Goal: Information Seeking & Learning: Learn about a topic

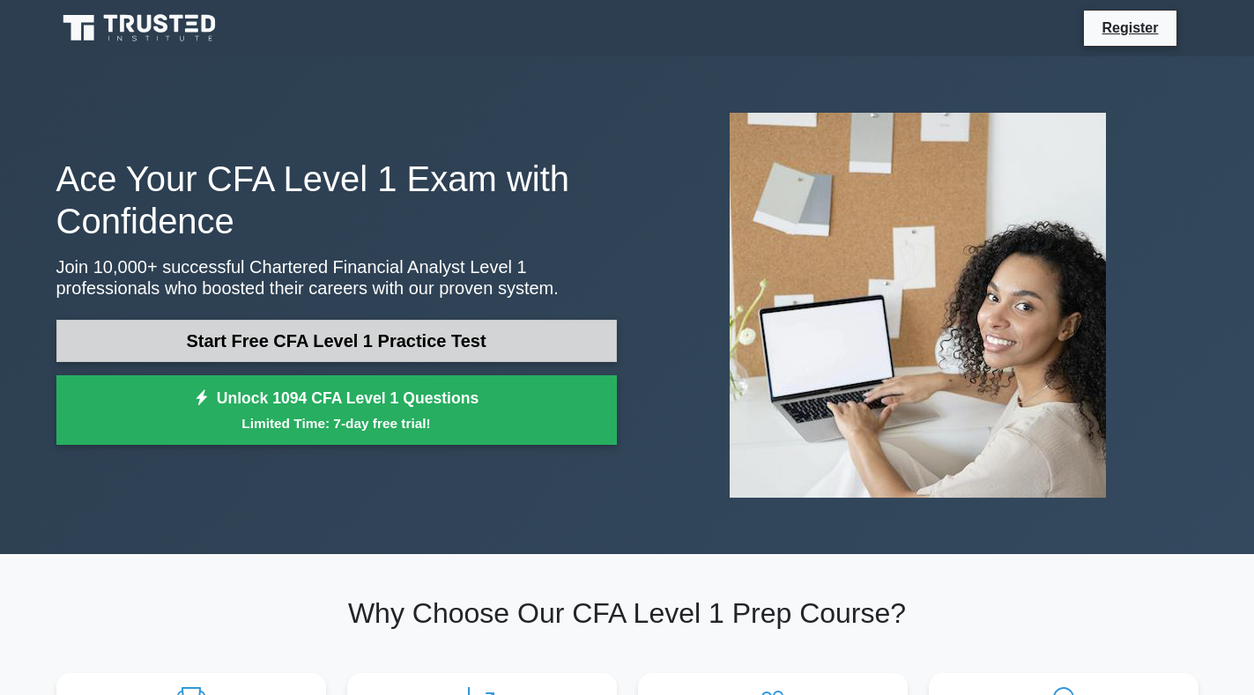
click at [327, 343] on link "Start Free CFA Level 1 Practice Test" at bounding box center [336, 341] width 560 height 42
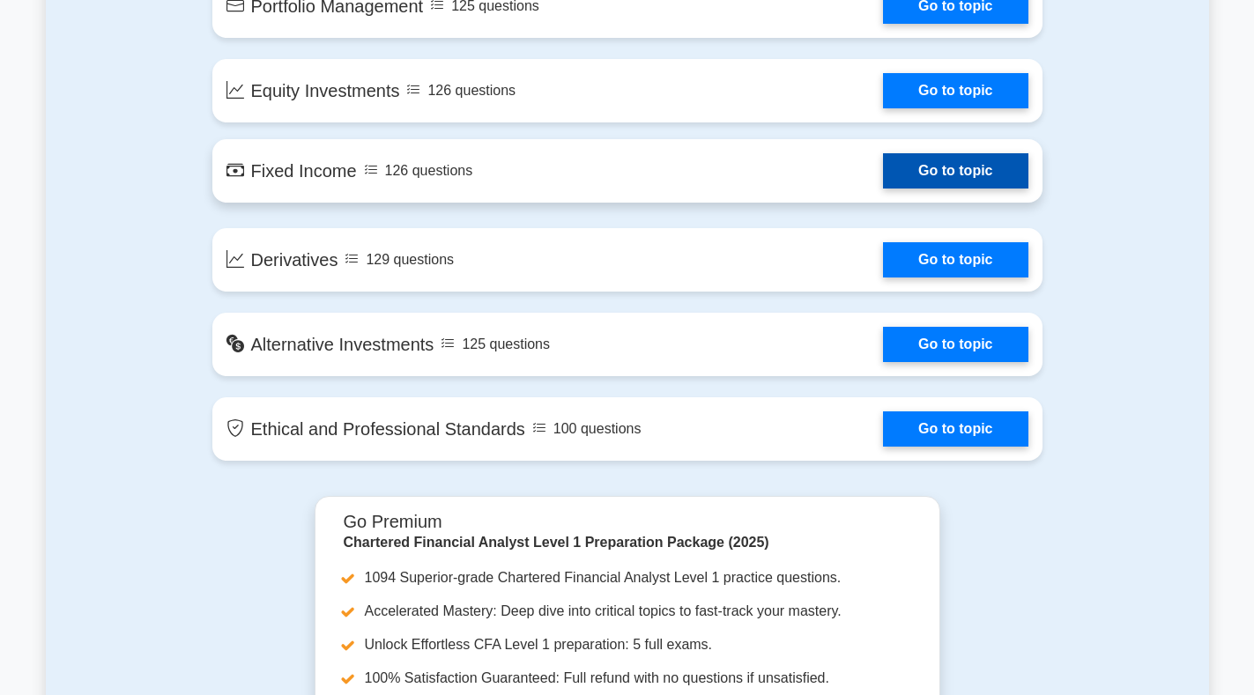
scroll to position [1410, 0]
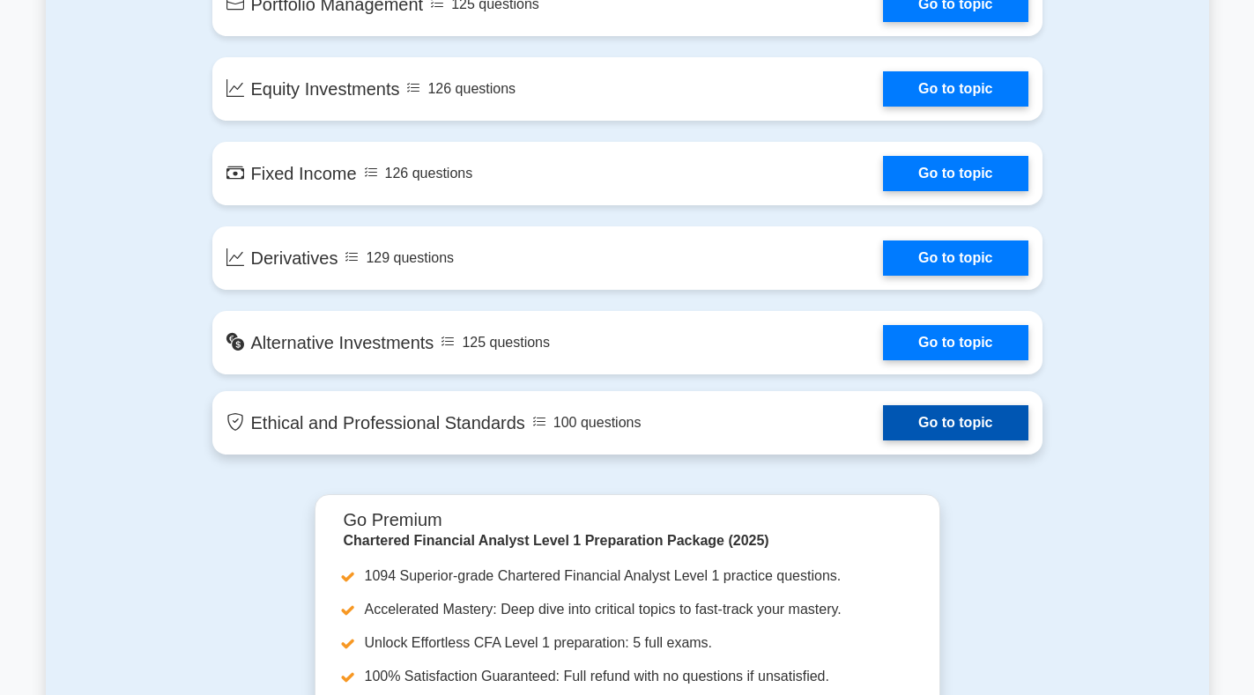
click at [951, 413] on link "Go to topic" at bounding box center [955, 422] width 144 height 35
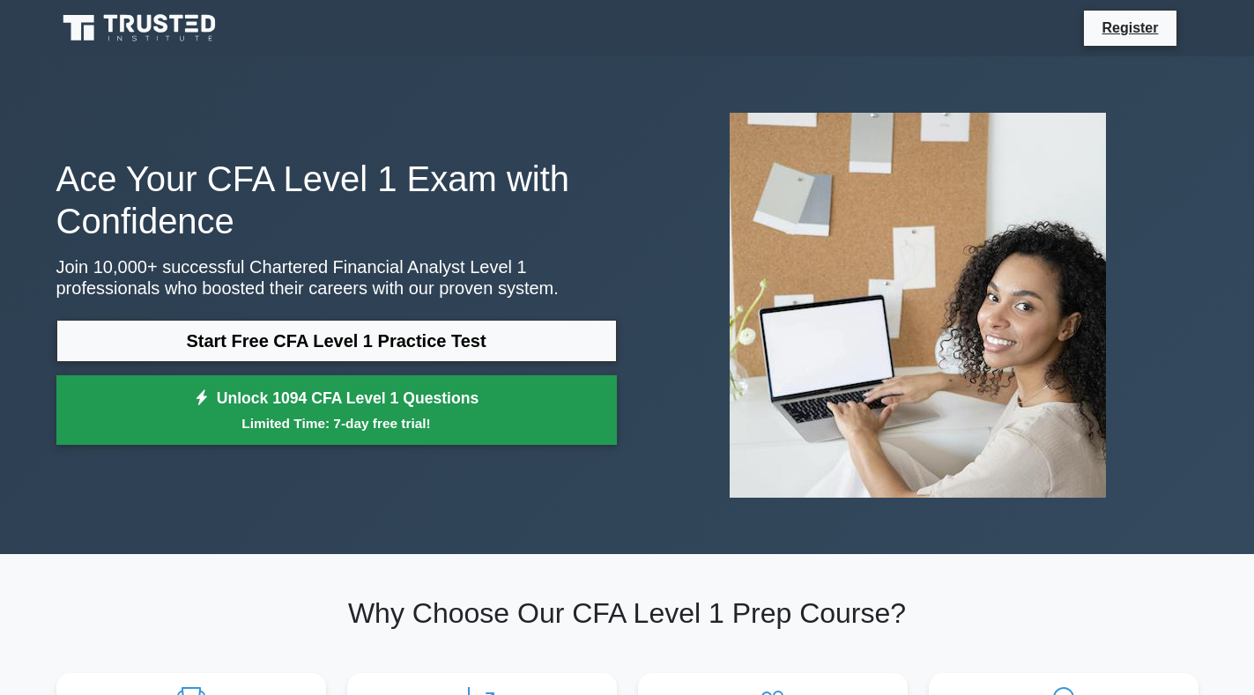
click at [422, 410] on link "Unlock 1094 CFA Level 1 Questions Limited Time: 7-day free trial!" at bounding box center [336, 410] width 560 height 70
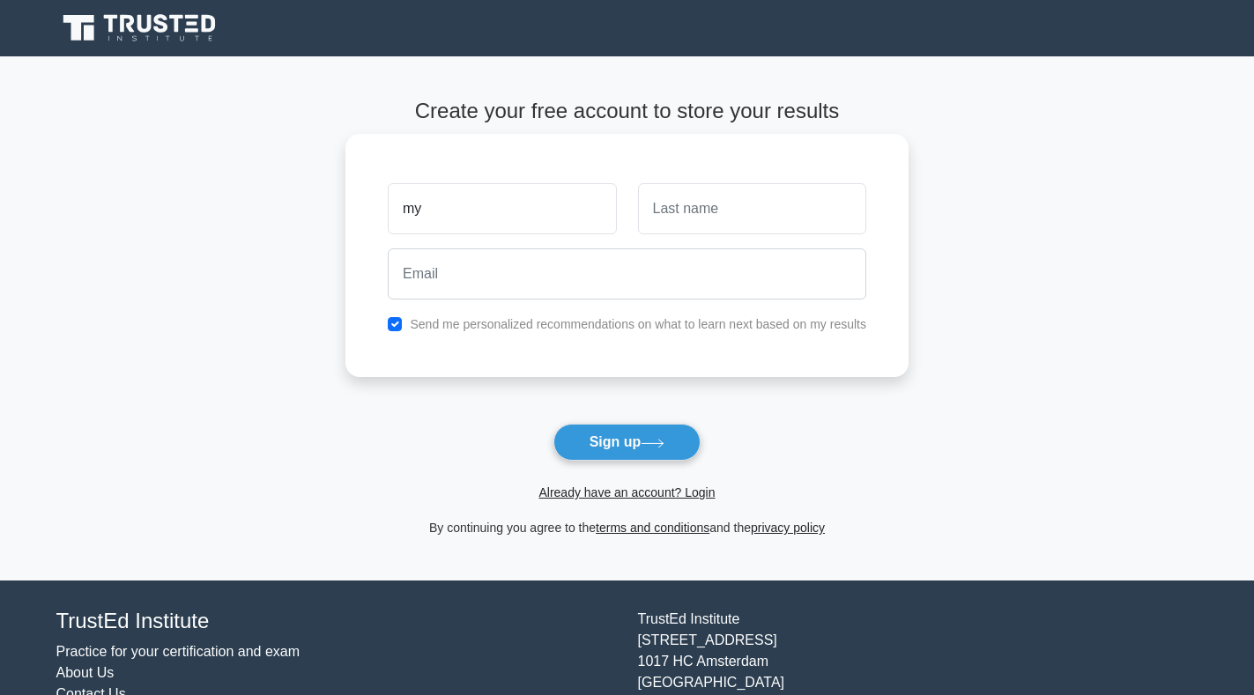
type input "m"
type input "[DEMOGRAPHIC_DATA]"
click at [699, 217] on input "text" at bounding box center [752, 208] width 228 height 51
type input "[PERSON_NAME]"
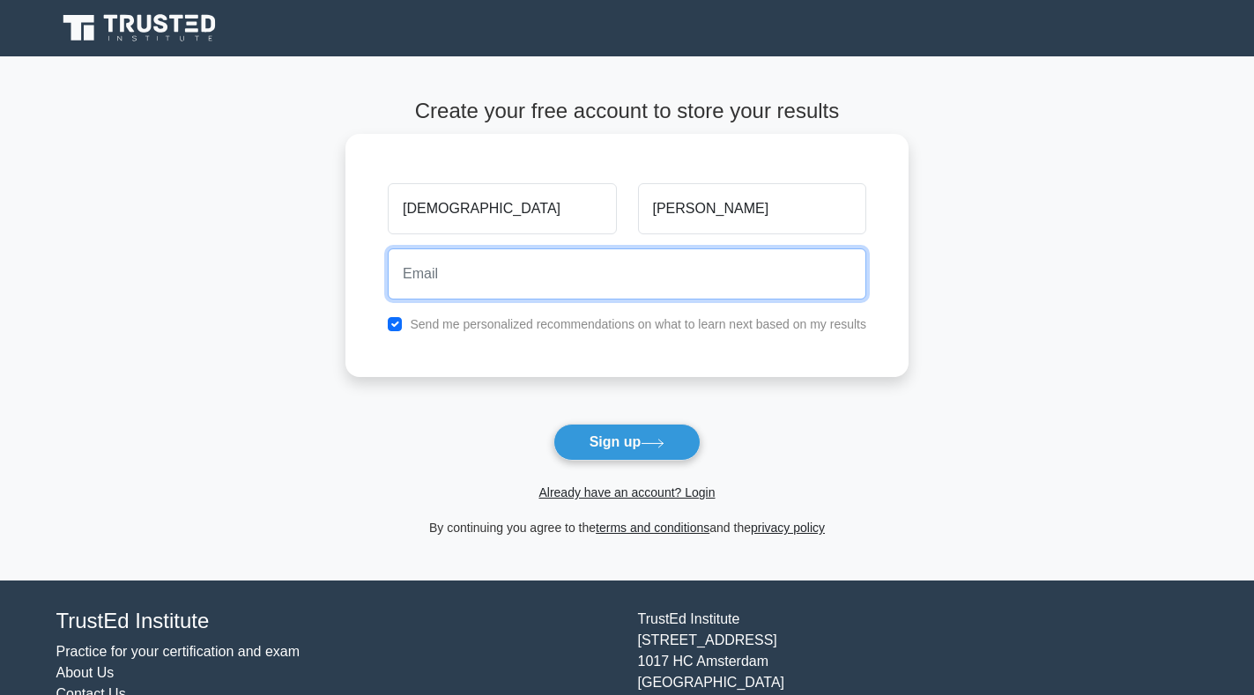
click at [568, 280] on input "email" at bounding box center [627, 273] width 478 height 51
type input "[EMAIL_ADDRESS][DOMAIN_NAME]"
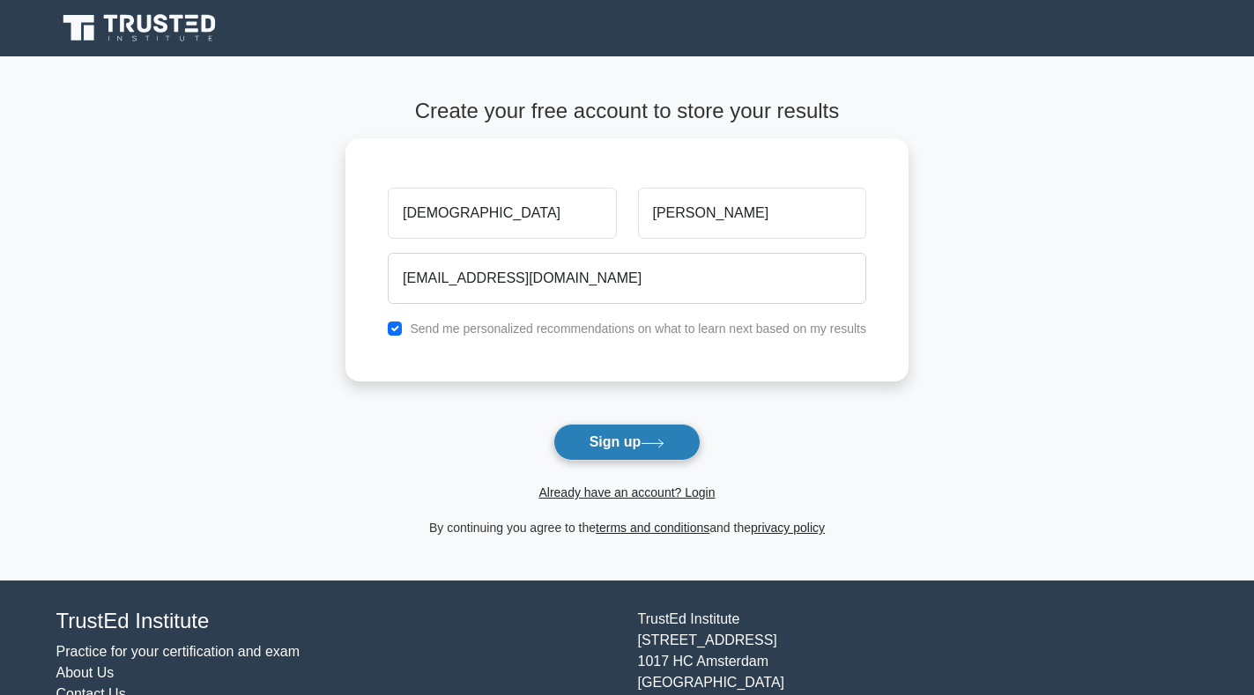
click at [578, 426] on button "Sign up" at bounding box center [627, 442] width 148 height 37
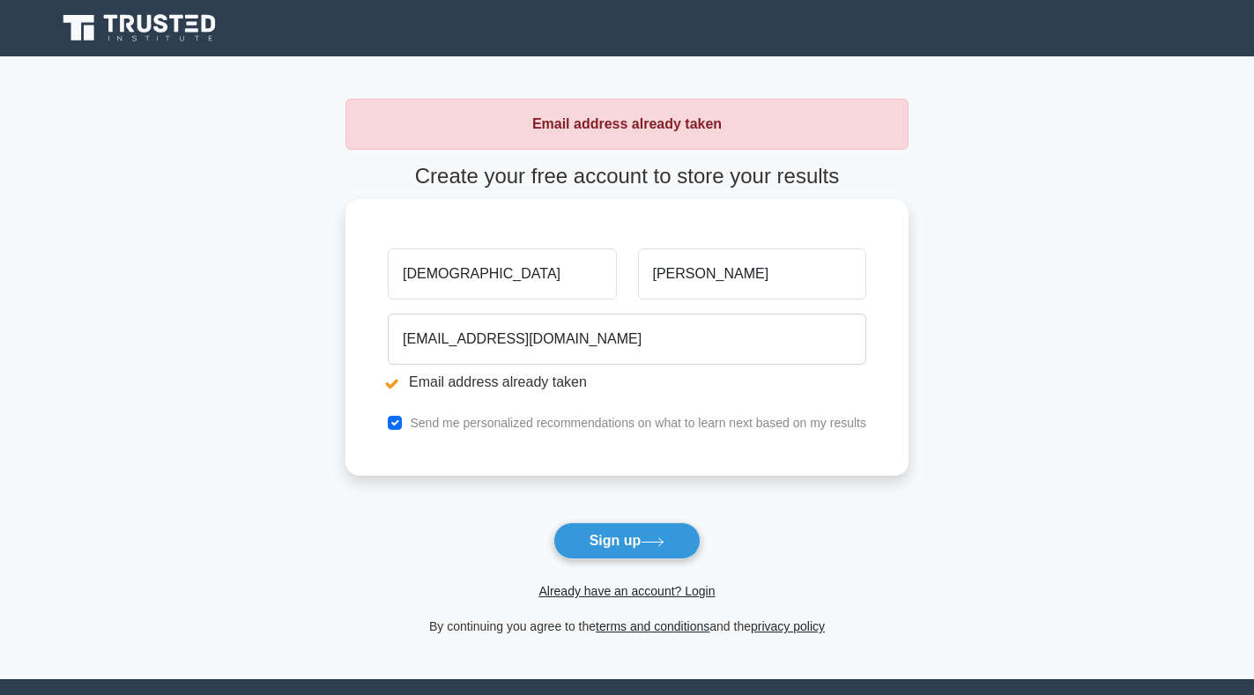
click at [508, 285] on input "[DEMOGRAPHIC_DATA]" at bounding box center [502, 273] width 228 height 51
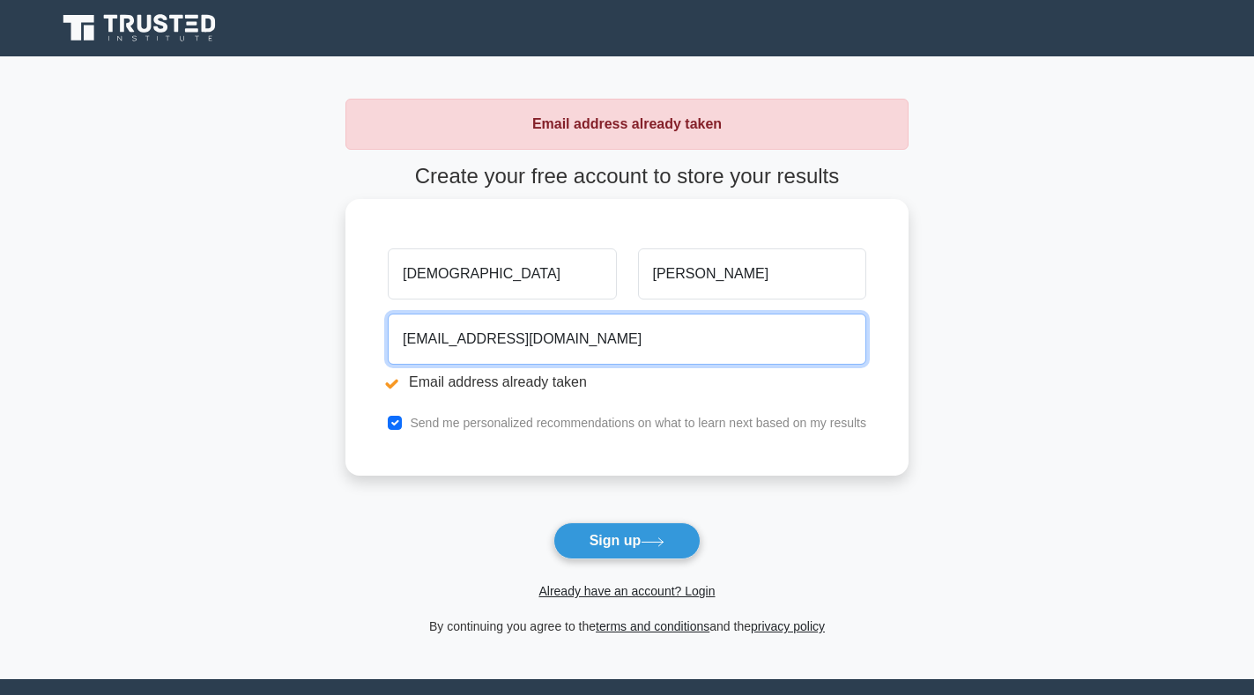
click at [598, 334] on input "[EMAIL_ADDRESS][DOMAIN_NAME]" at bounding box center [627, 339] width 478 height 51
type input "S"
click at [507, 348] on input "Shirishamyra" at bounding box center [627, 339] width 478 height 51
type input "S"
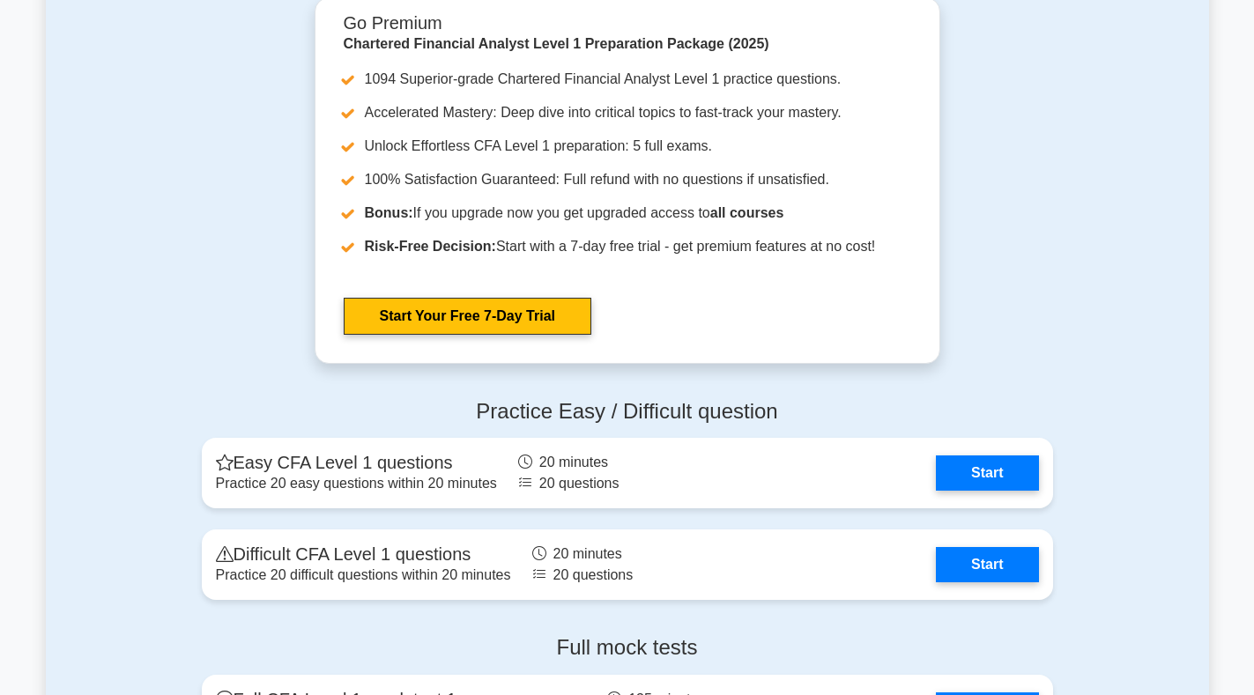
scroll to position [1938, 0]
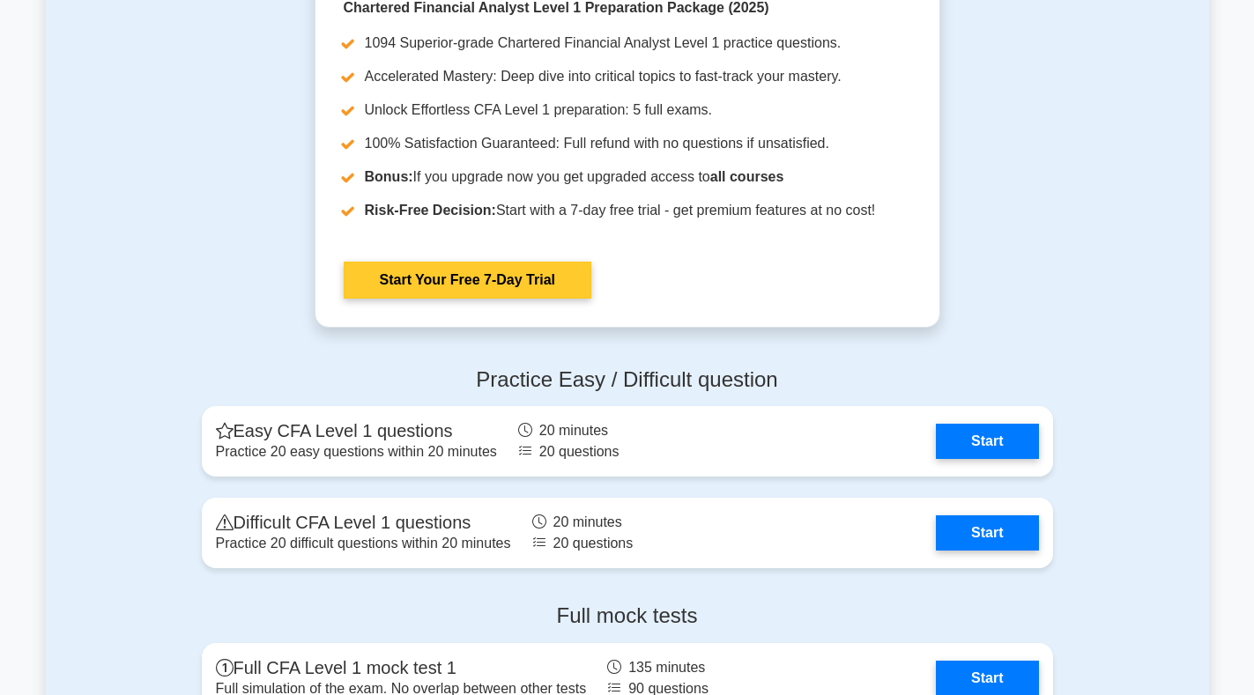
click at [421, 287] on link "Start Your Free 7-Day Trial" at bounding box center [468, 280] width 248 height 37
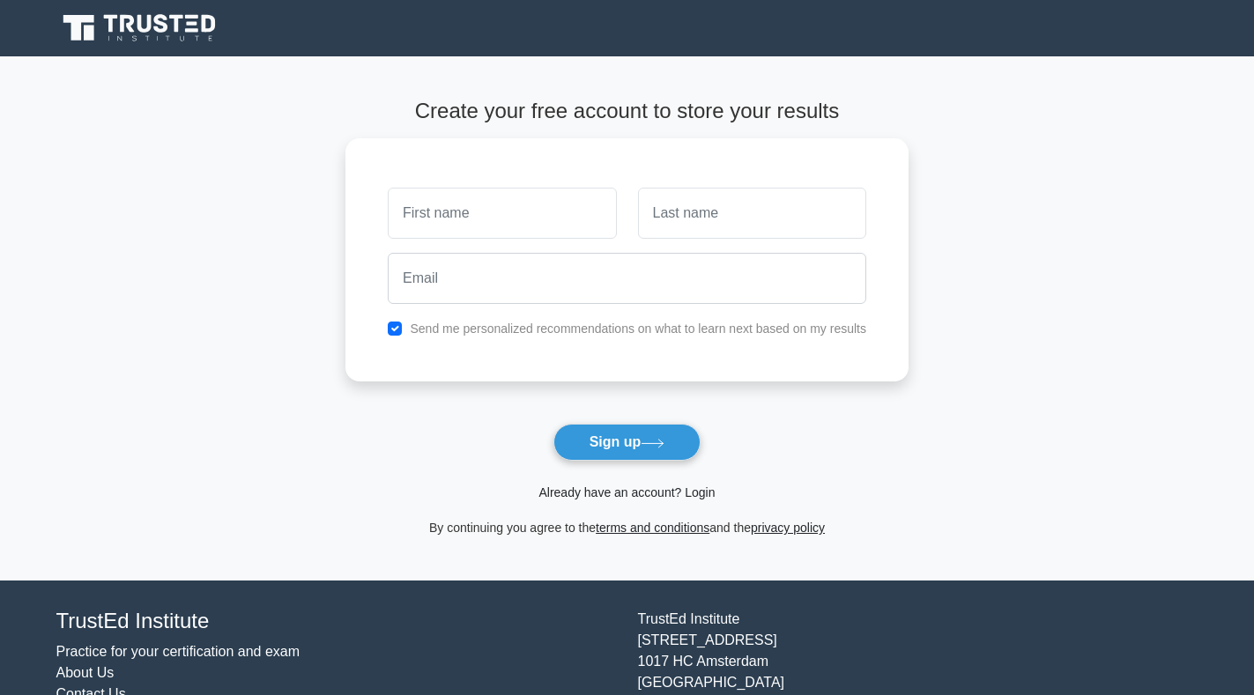
click at [602, 485] on link "Already have an account? Login" at bounding box center [626, 492] width 176 height 14
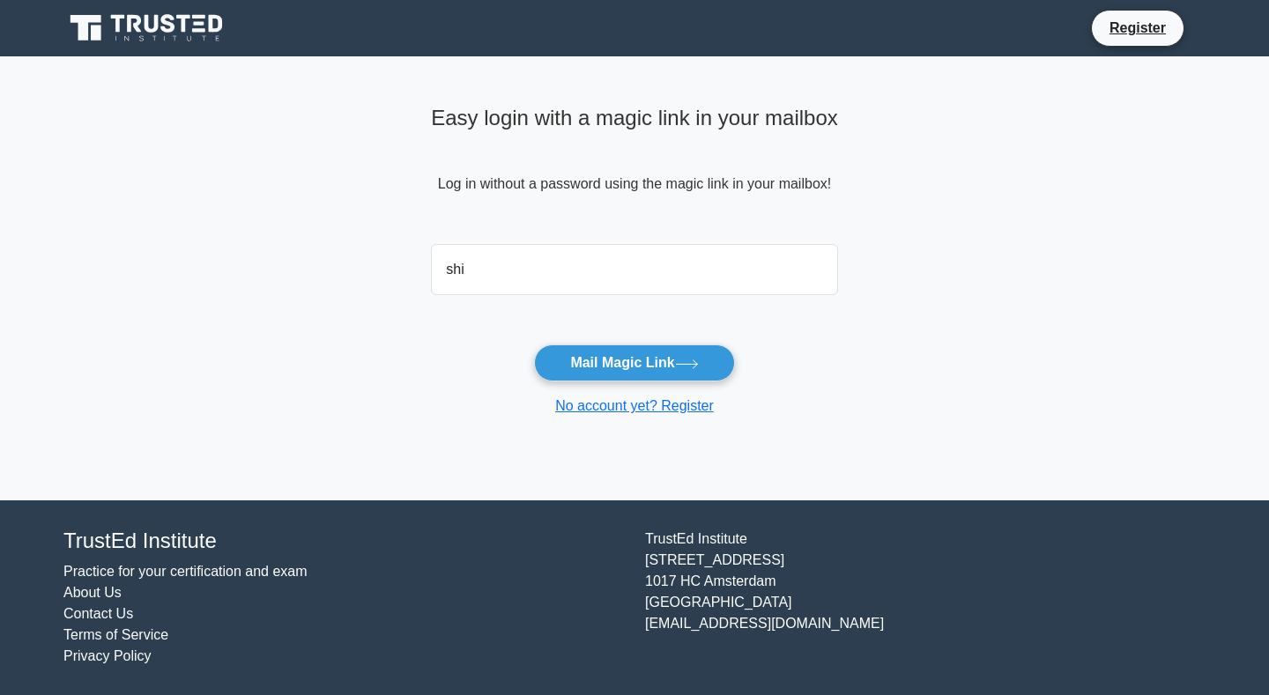
type input "[EMAIL_ADDRESS][DOMAIN_NAME]"
click at [596, 371] on button "Mail Magic Link" at bounding box center [634, 362] width 200 height 37
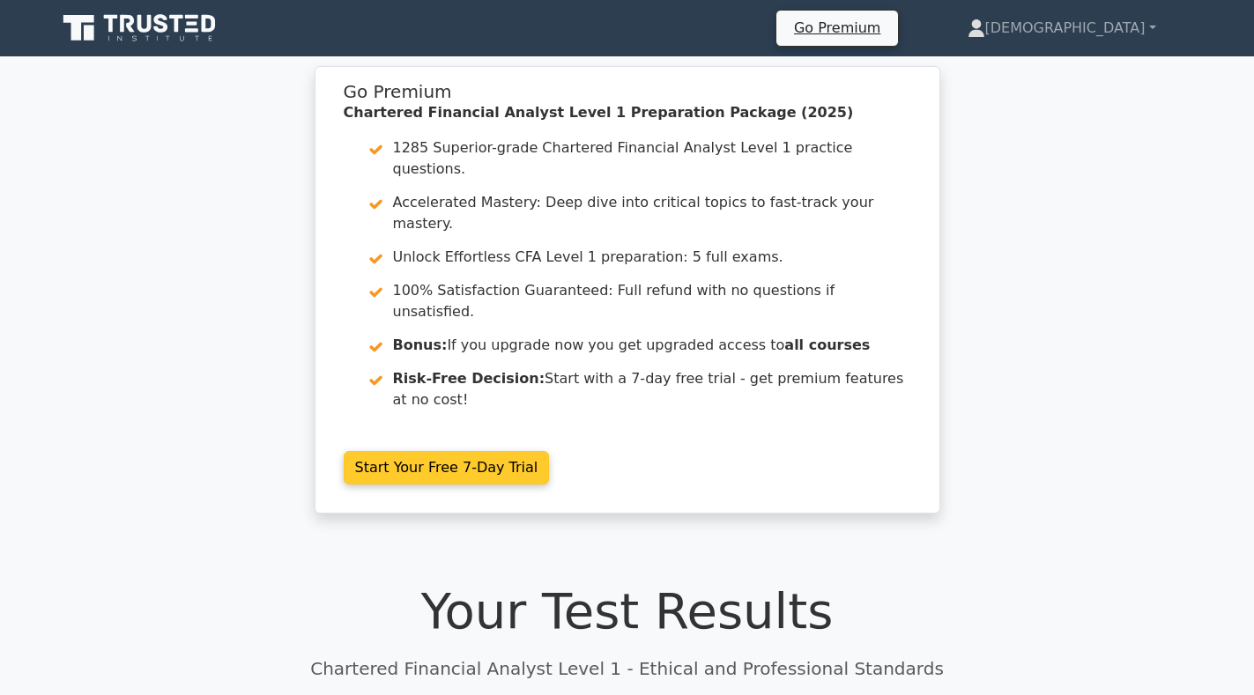
click at [450, 451] on link "Start Your Free 7-Day Trial" at bounding box center [447, 467] width 206 height 33
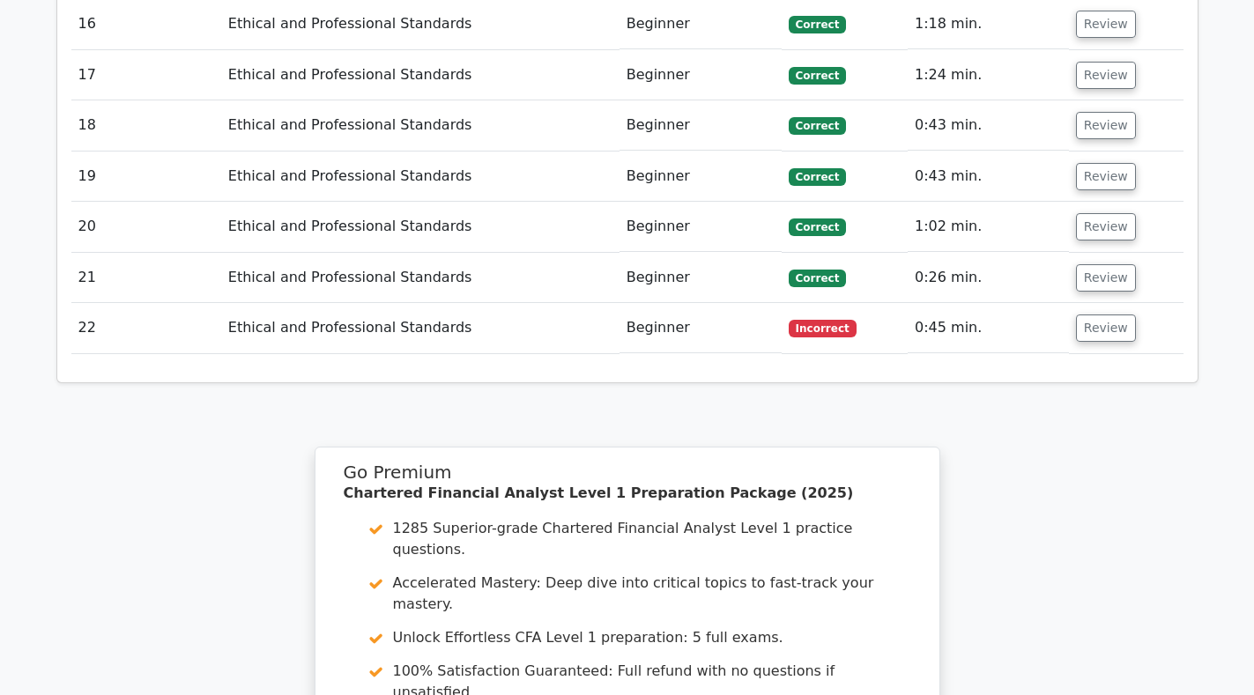
scroll to position [3259, 0]
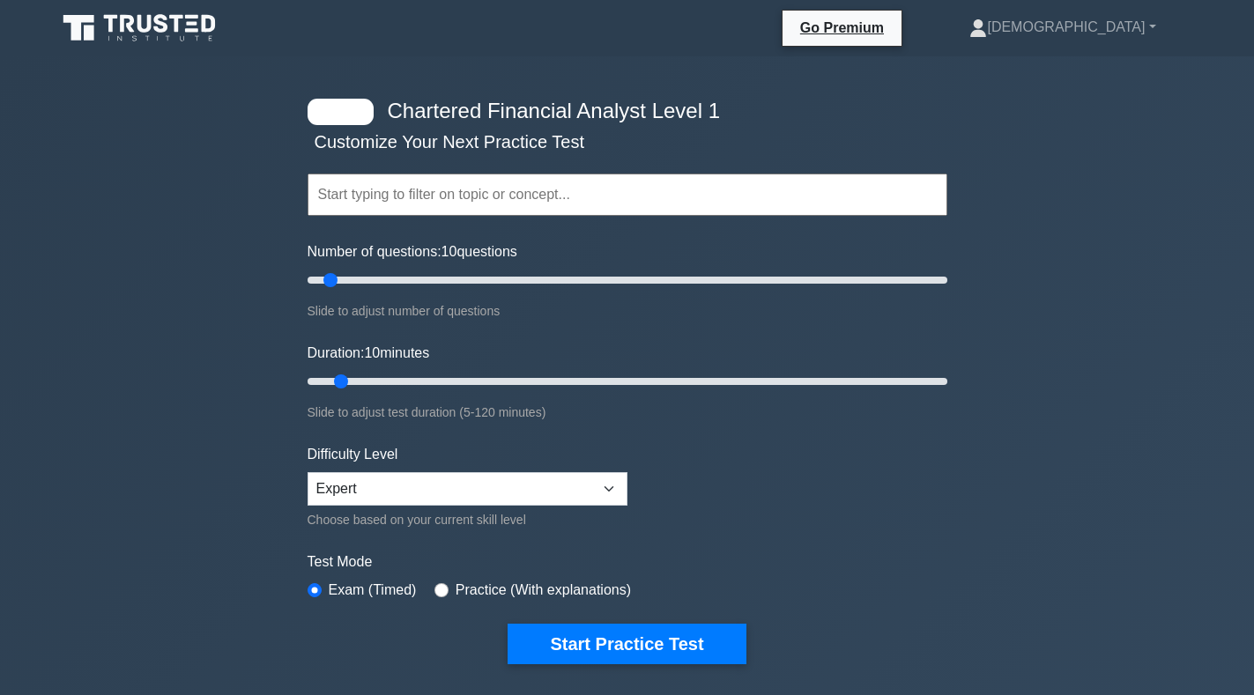
click at [380, 196] on input "text" at bounding box center [627, 195] width 640 height 42
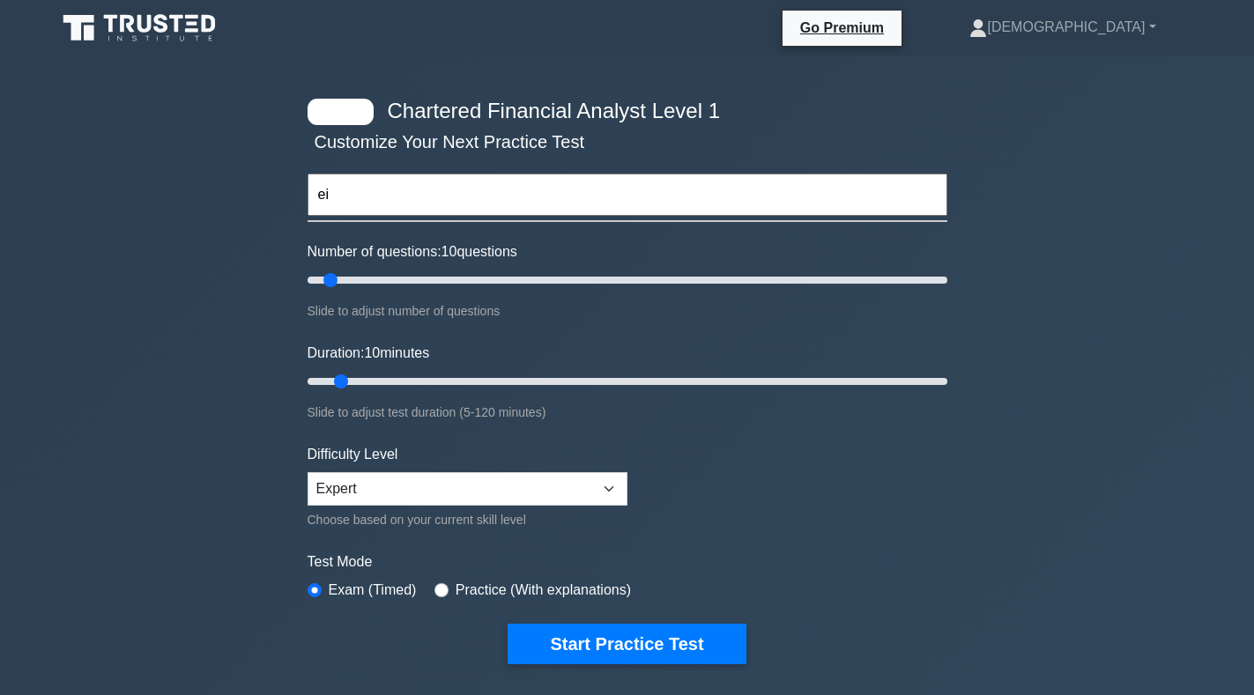
type input "ei"
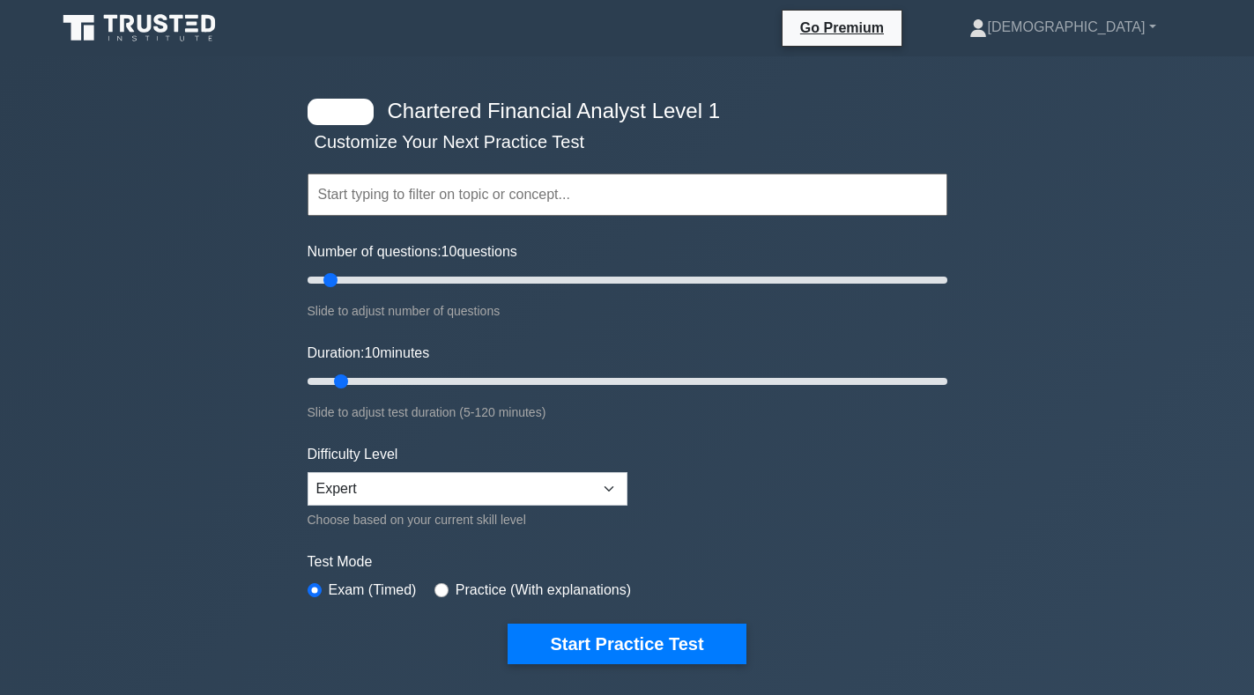
click at [366, 196] on input "text" at bounding box center [627, 195] width 640 height 42
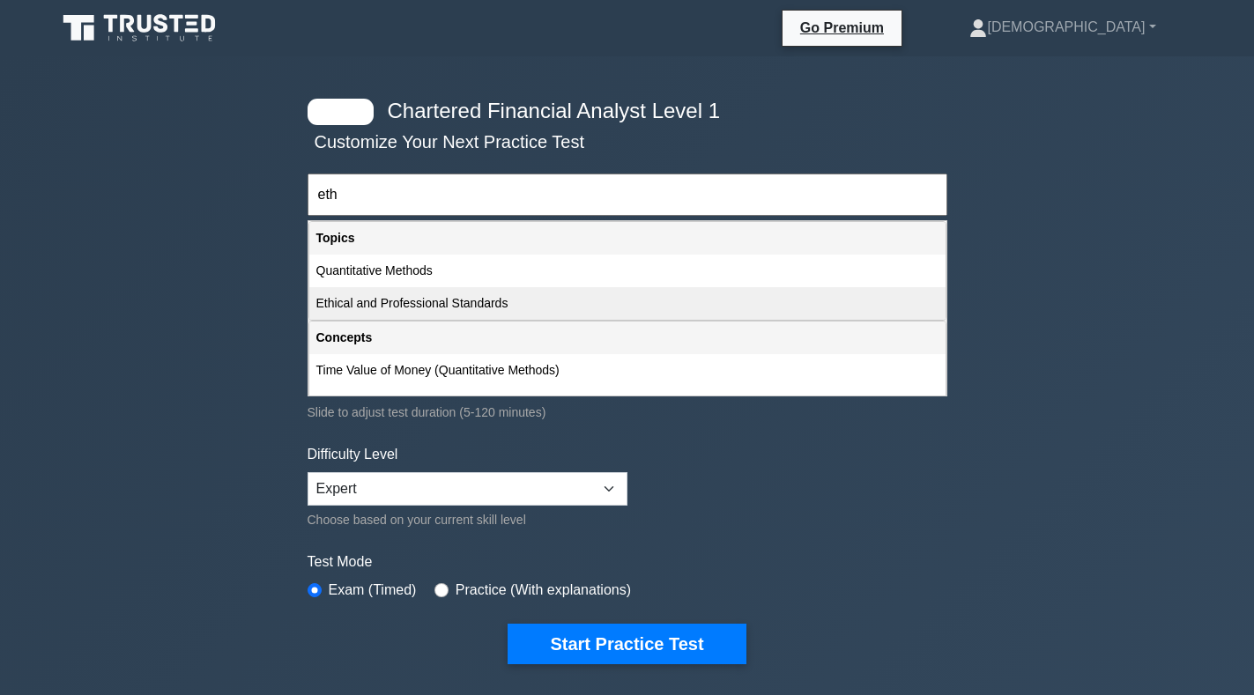
click at [410, 296] on div "Ethical and Professional Standards" at bounding box center [627, 303] width 636 height 33
type input "Ethical and Professional Standards"
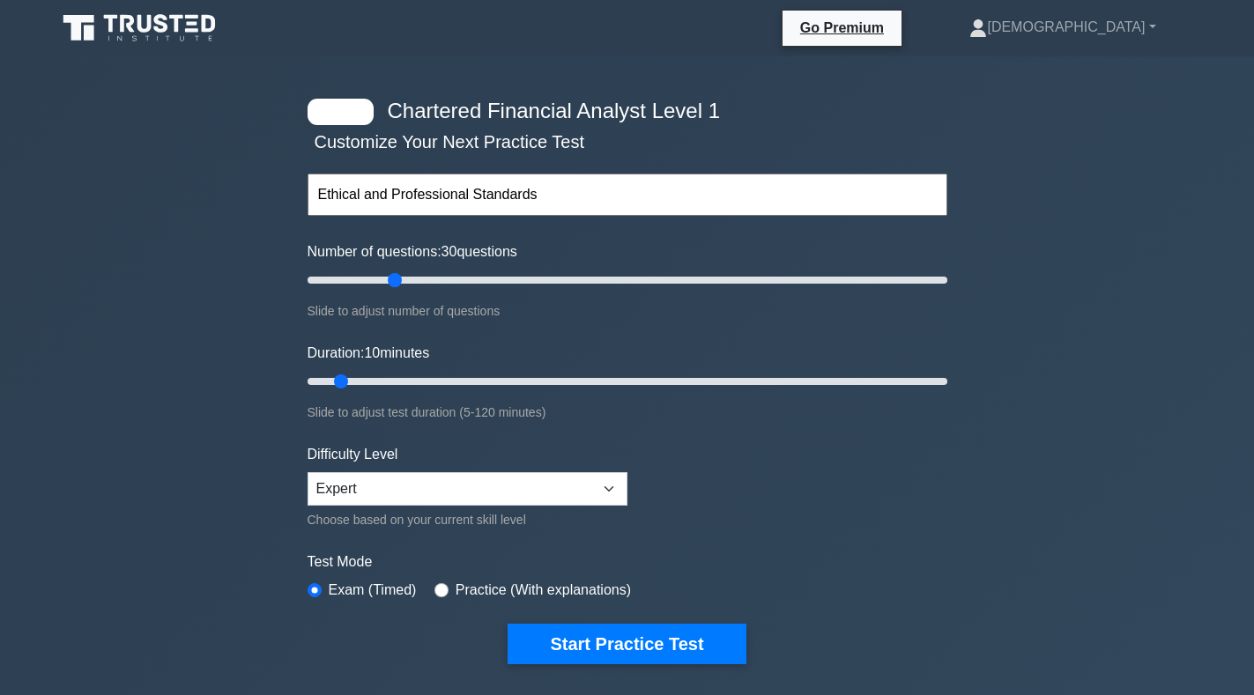
drag, startPoint x: 339, startPoint y: 277, endPoint x: 395, endPoint y: 276, distance: 55.5
type input "30"
click at [395, 276] on input "Number of questions: 30 questions" at bounding box center [627, 280] width 640 height 21
drag, startPoint x: 337, startPoint y: 371, endPoint x: 436, endPoint y: 390, distance: 101.4
type input "30"
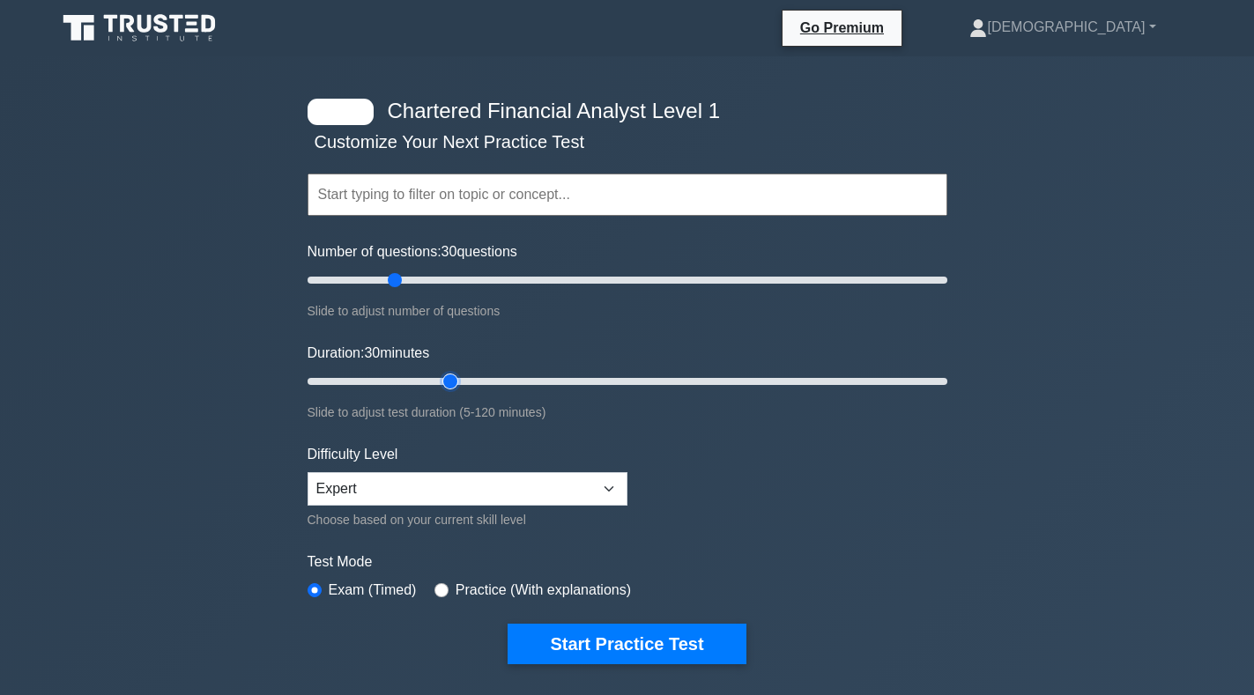
click at [446, 381] on input "Duration: 30 minutes" at bounding box center [627, 381] width 640 height 21
click at [445, 498] on select "Beginner Intermediate Expert" at bounding box center [467, 488] width 320 height 33
click at [447, 487] on select "Beginner Intermediate Expert" at bounding box center [467, 488] width 320 height 33
click at [477, 576] on div "Test Mode Exam (Timed) Practice (With explanations)" at bounding box center [627, 576] width 640 height 51
drag, startPoint x: 479, startPoint y: 586, endPoint x: 442, endPoint y: 595, distance: 38.0
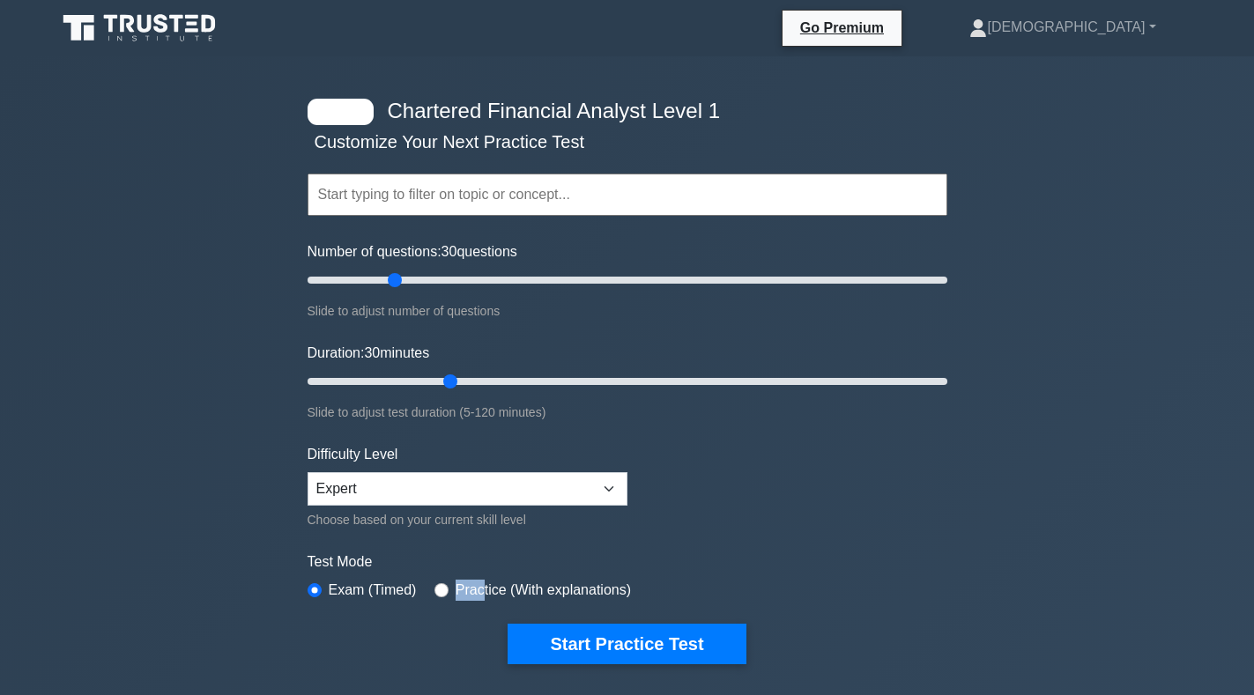
click at [442, 595] on div "Practice (With explanations)" at bounding box center [532, 590] width 196 height 21
click at [429, 596] on div "Test Mode Exam (Timed) Practice (With explanations)" at bounding box center [627, 576] width 640 height 51
click at [438, 584] on input "radio" at bounding box center [441, 590] width 14 height 14
radio input "true"
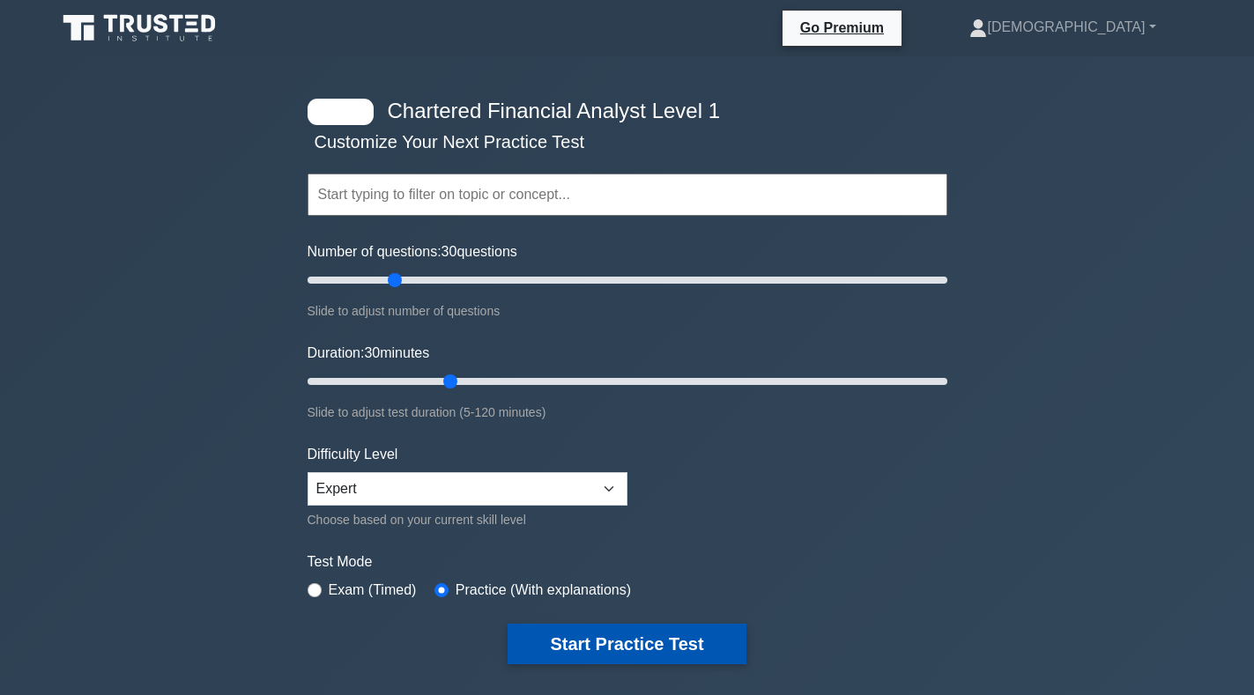
click at [517, 630] on button "Start Practice Test" at bounding box center [626, 644] width 238 height 41
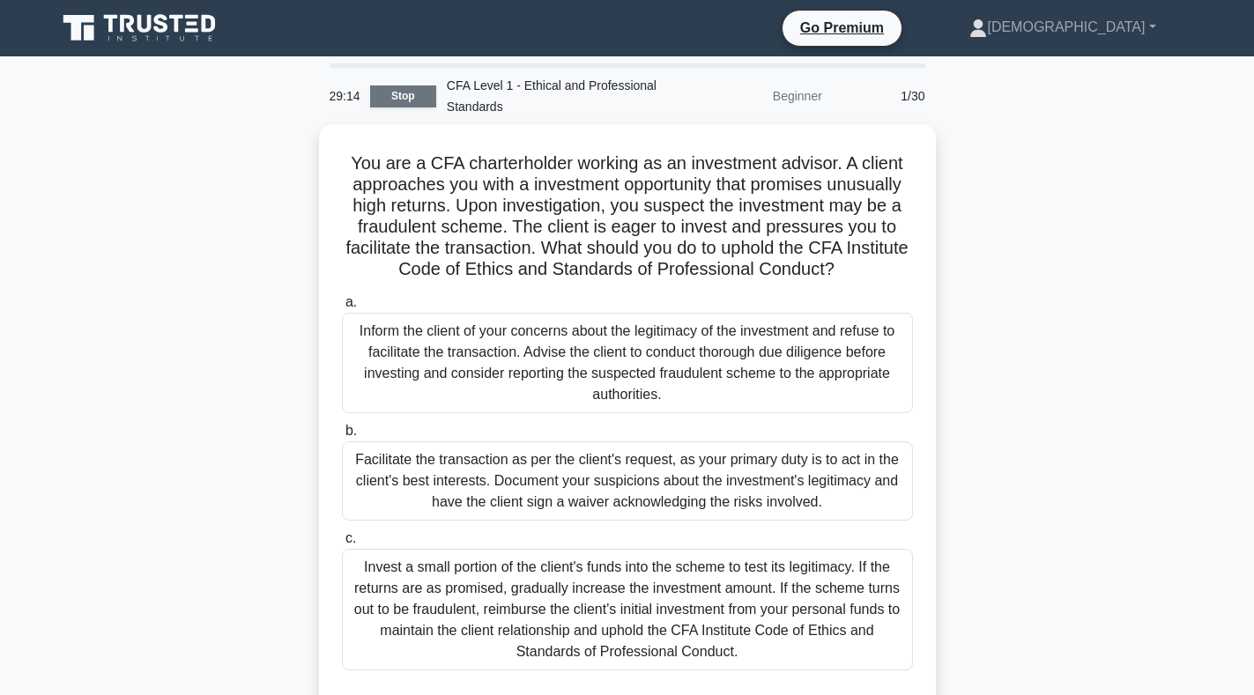
click at [430, 92] on link "Stop" at bounding box center [403, 96] width 66 height 22
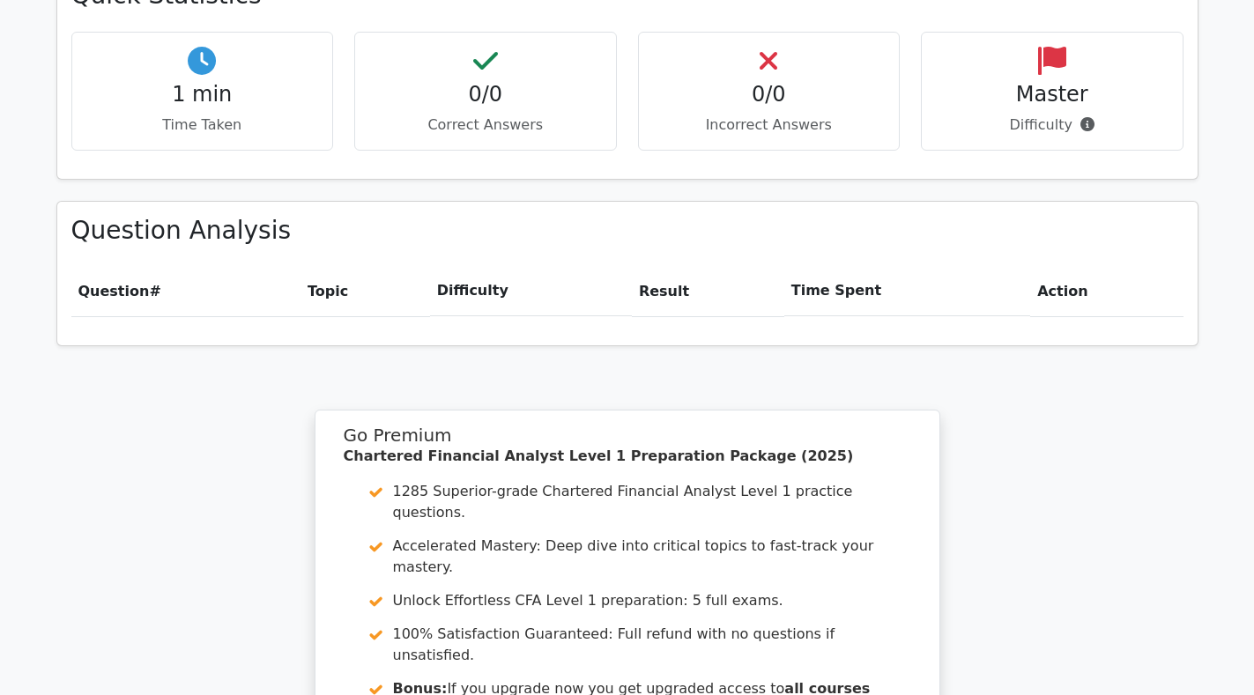
scroll to position [1321, 0]
